Goal: Information Seeking & Learning: Learn about a topic

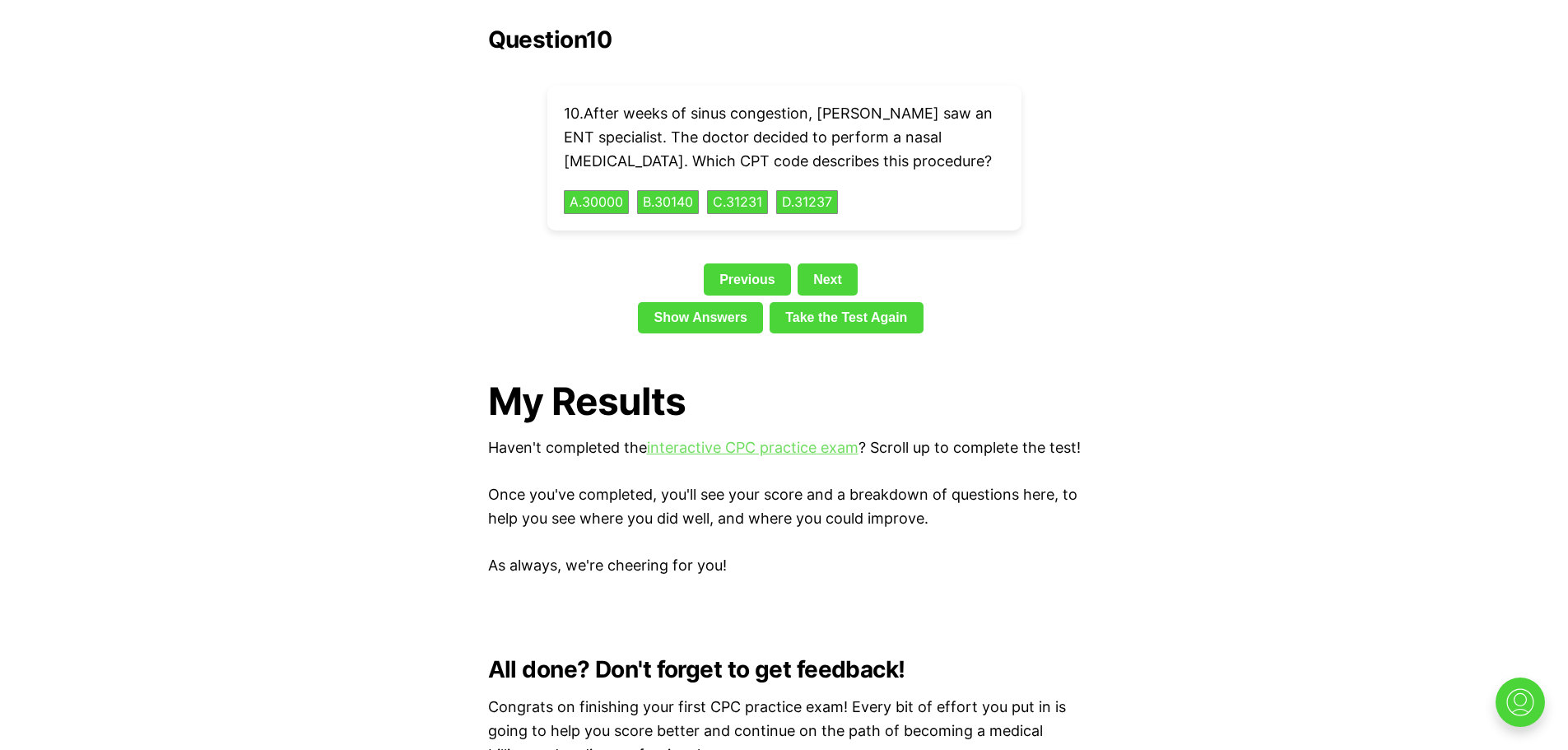
click at [744, 438] on link "interactive CPC practice exam" at bounding box center [752, 447] width 211 height 18
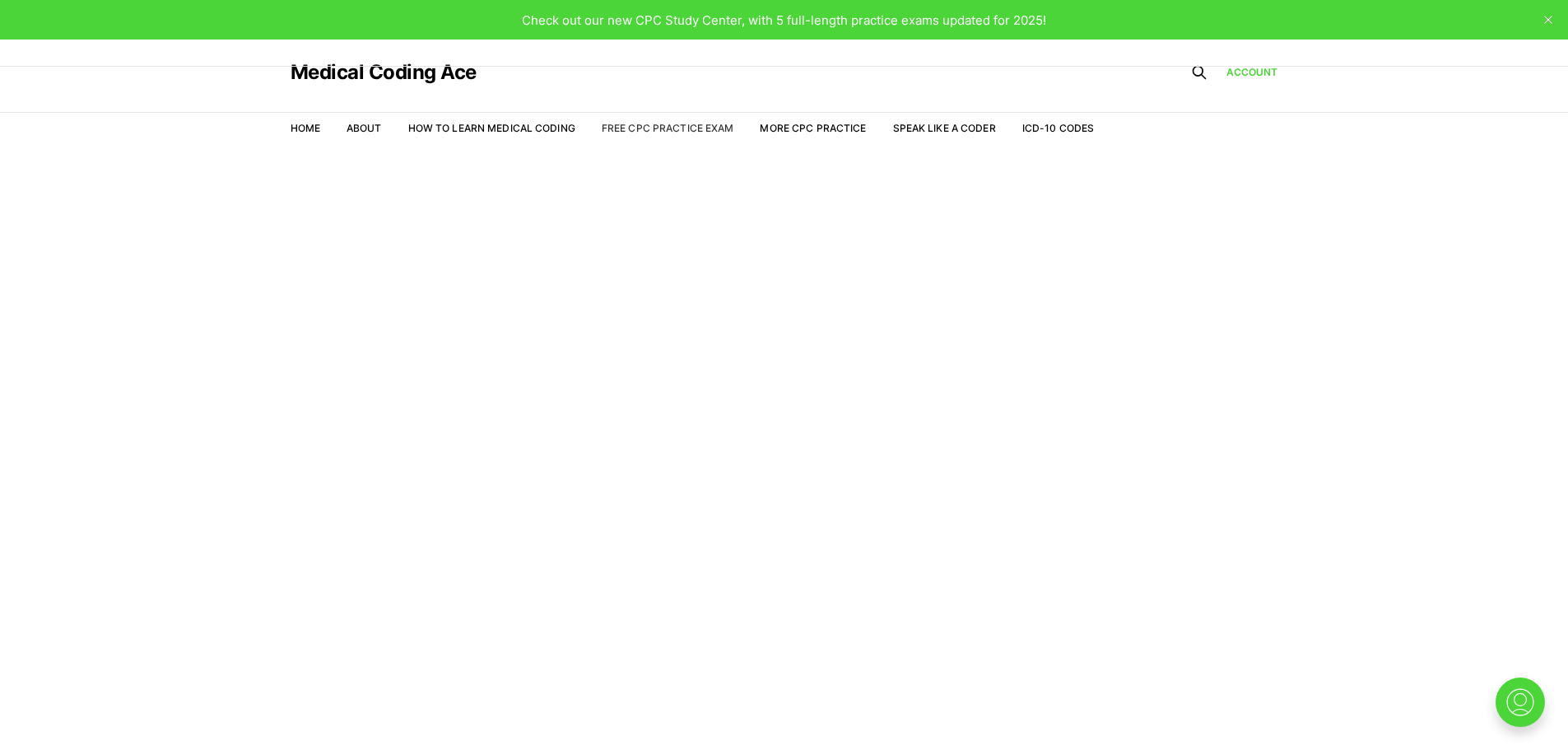
click at [647, 128] on link "Free CPC Practice Exam" at bounding box center [668, 128] width 133 height 13
